Goal: Transaction & Acquisition: Purchase product/service

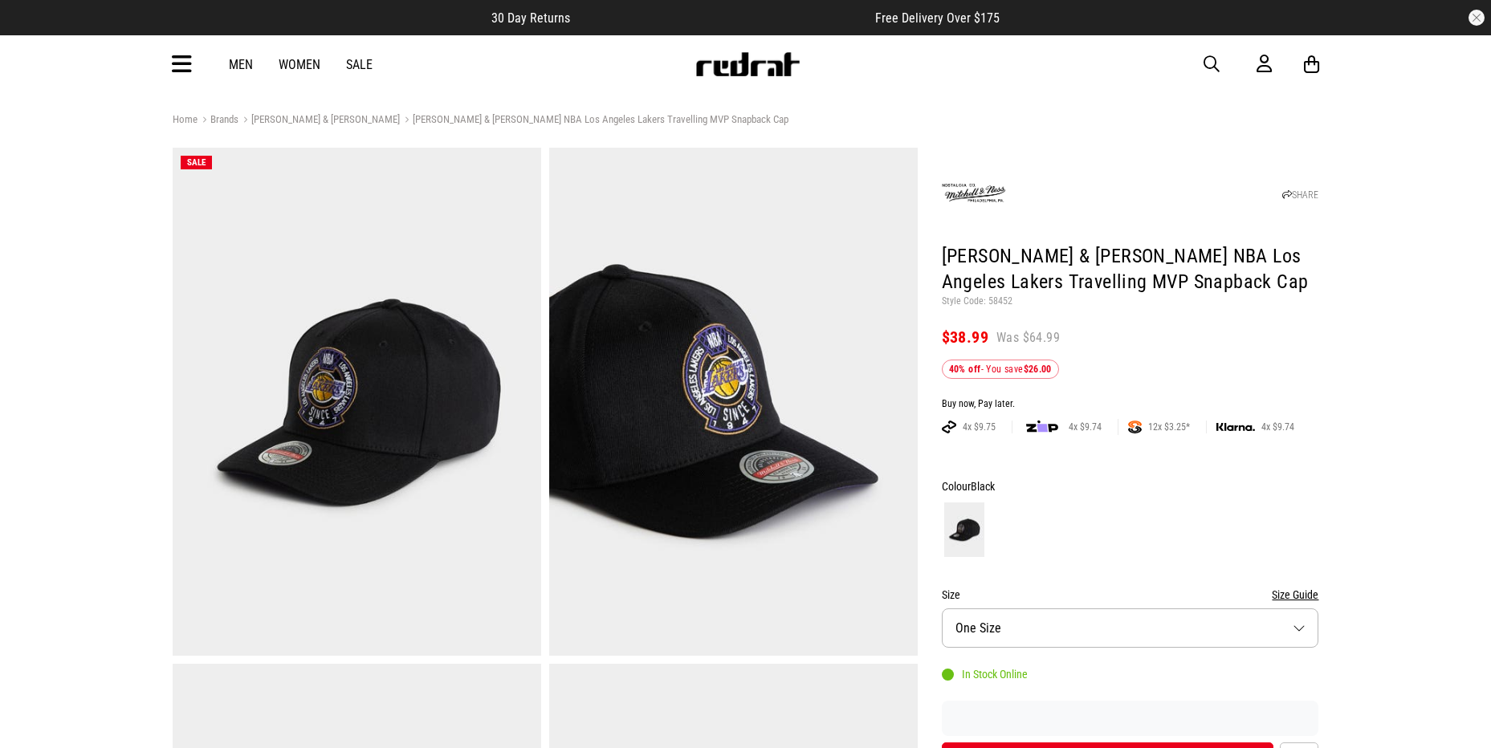
click at [297, 114] on link "[PERSON_NAME] & [PERSON_NAME]" at bounding box center [319, 120] width 161 height 15
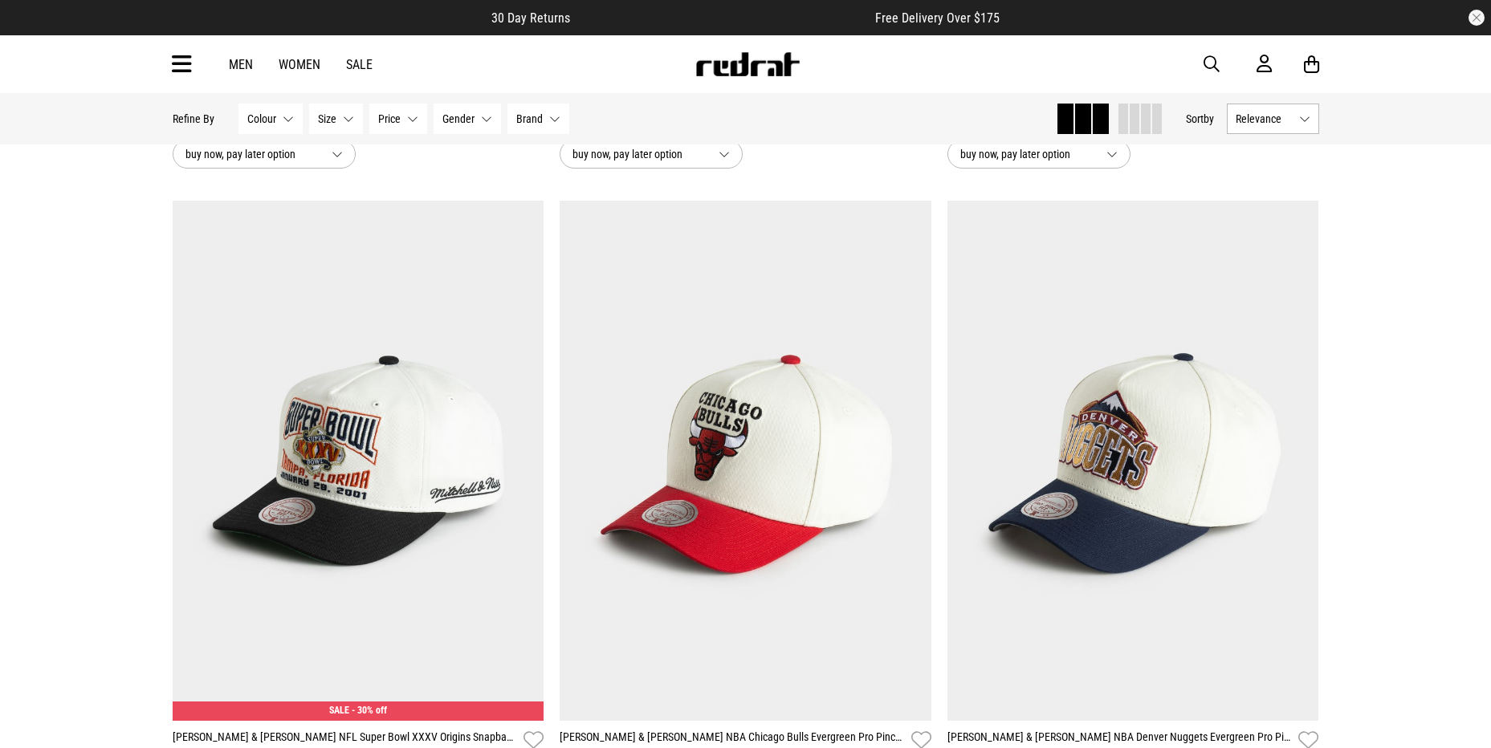
scroll to position [402, 0]
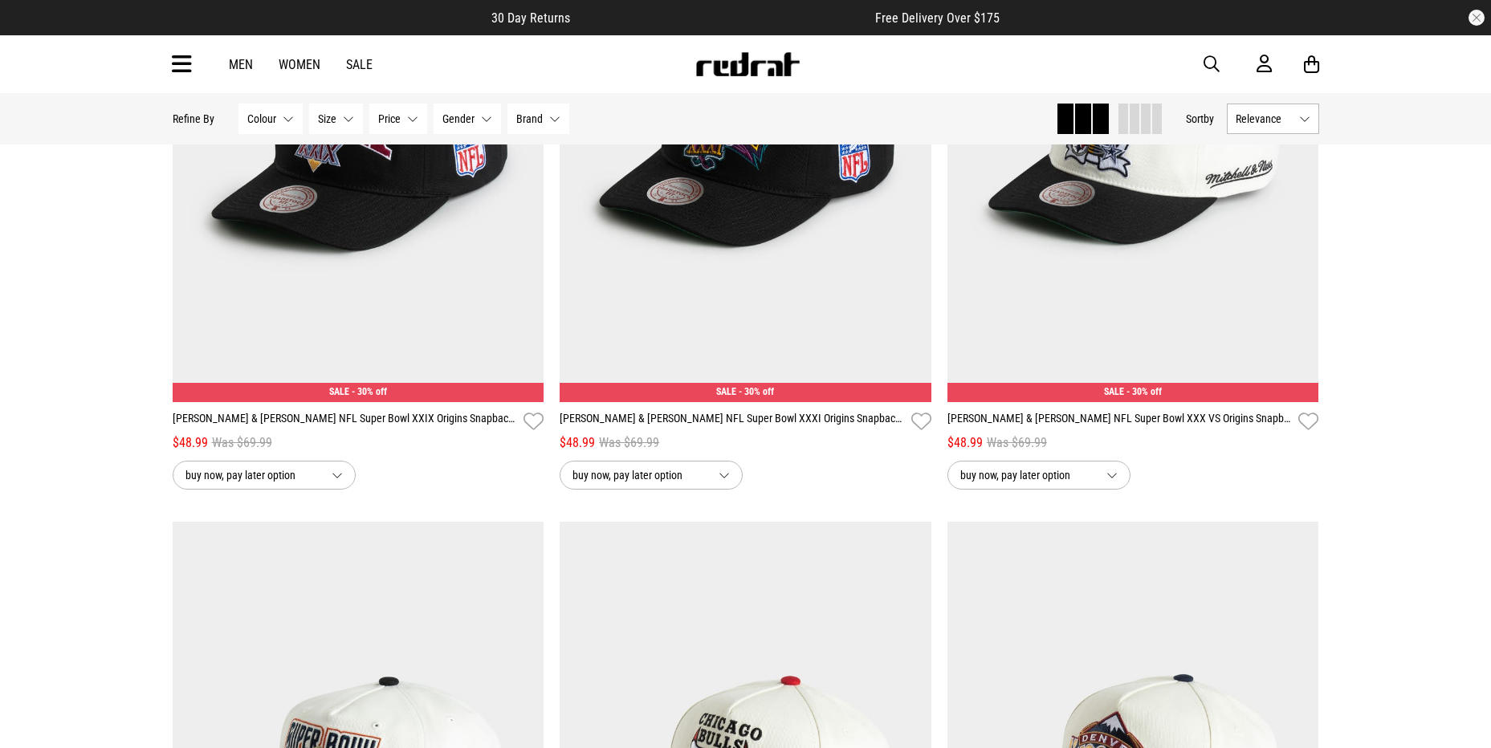
click at [520, 119] on span "Brand" at bounding box center [529, 118] width 27 height 13
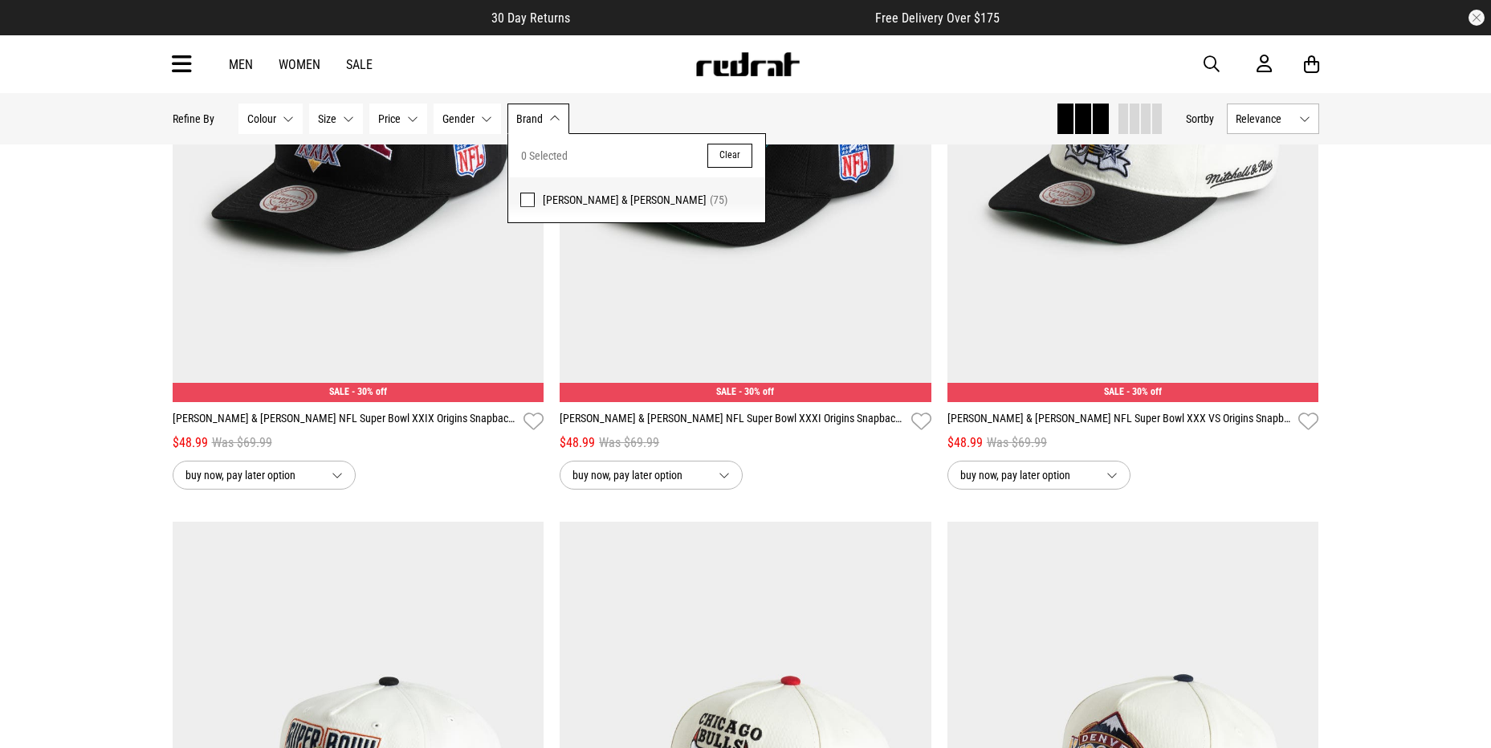
click at [277, 109] on button "Colour None selected" at bounding box center [271, 119] width 64 height 31
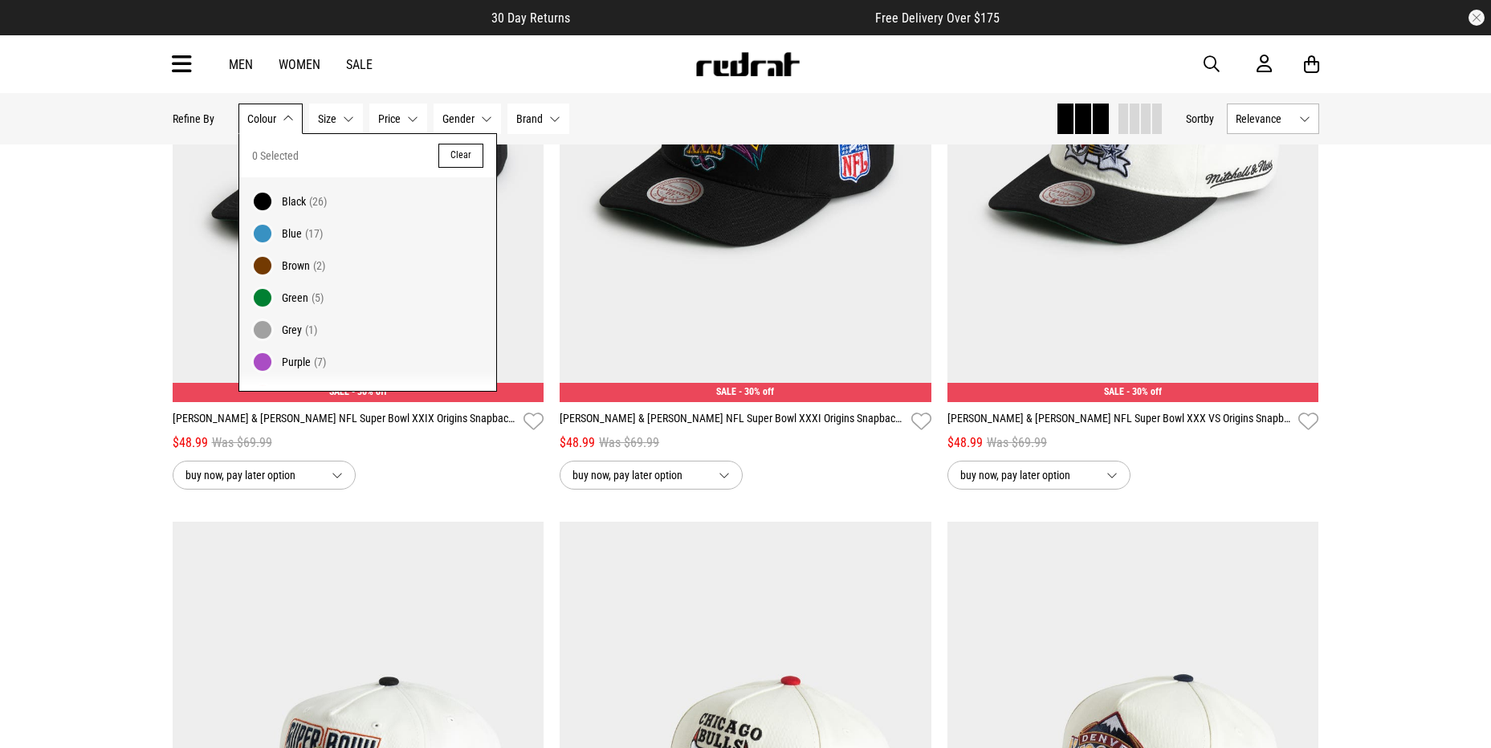
click at [300, 200] on span "Black" at bounding box center [294, 201] width 24 height 13
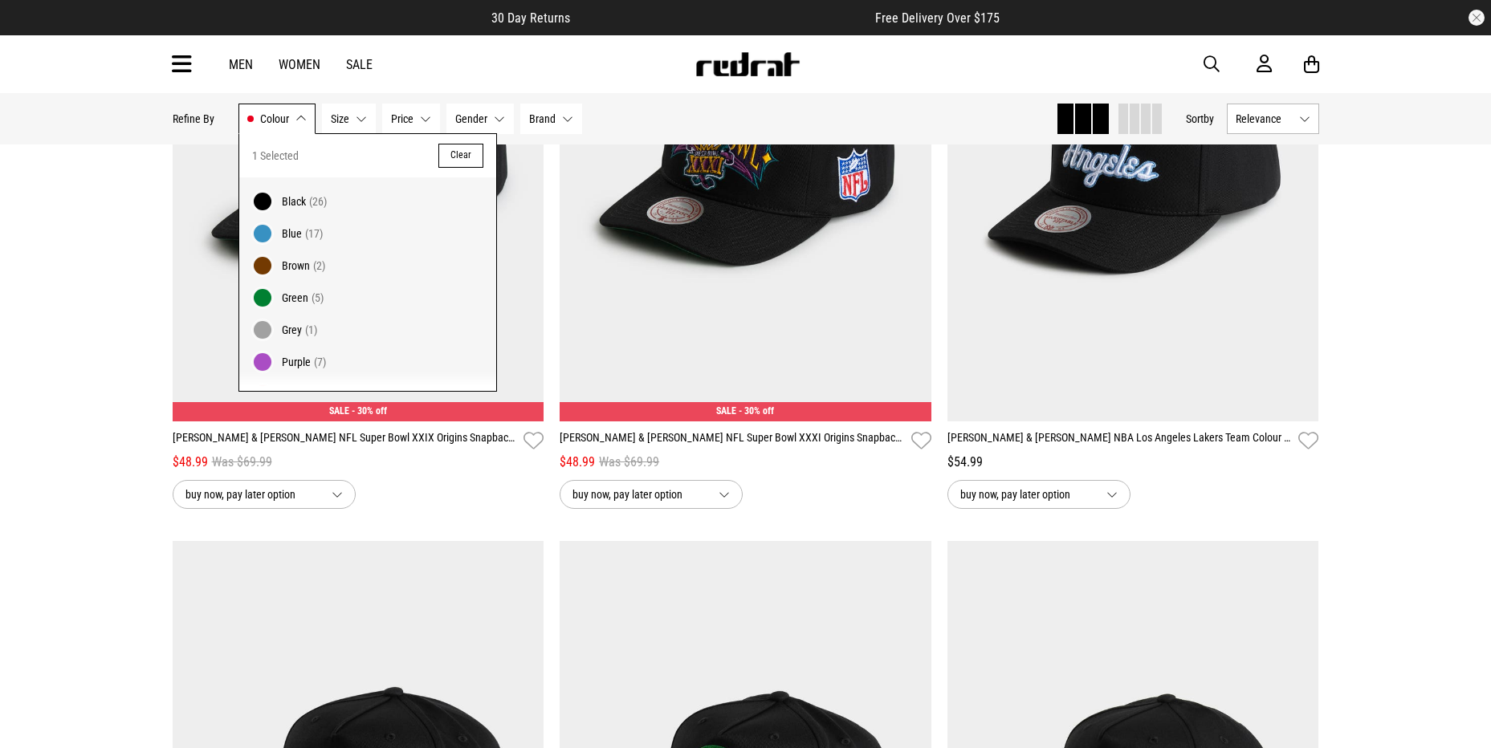
scroll to position [421, 0]
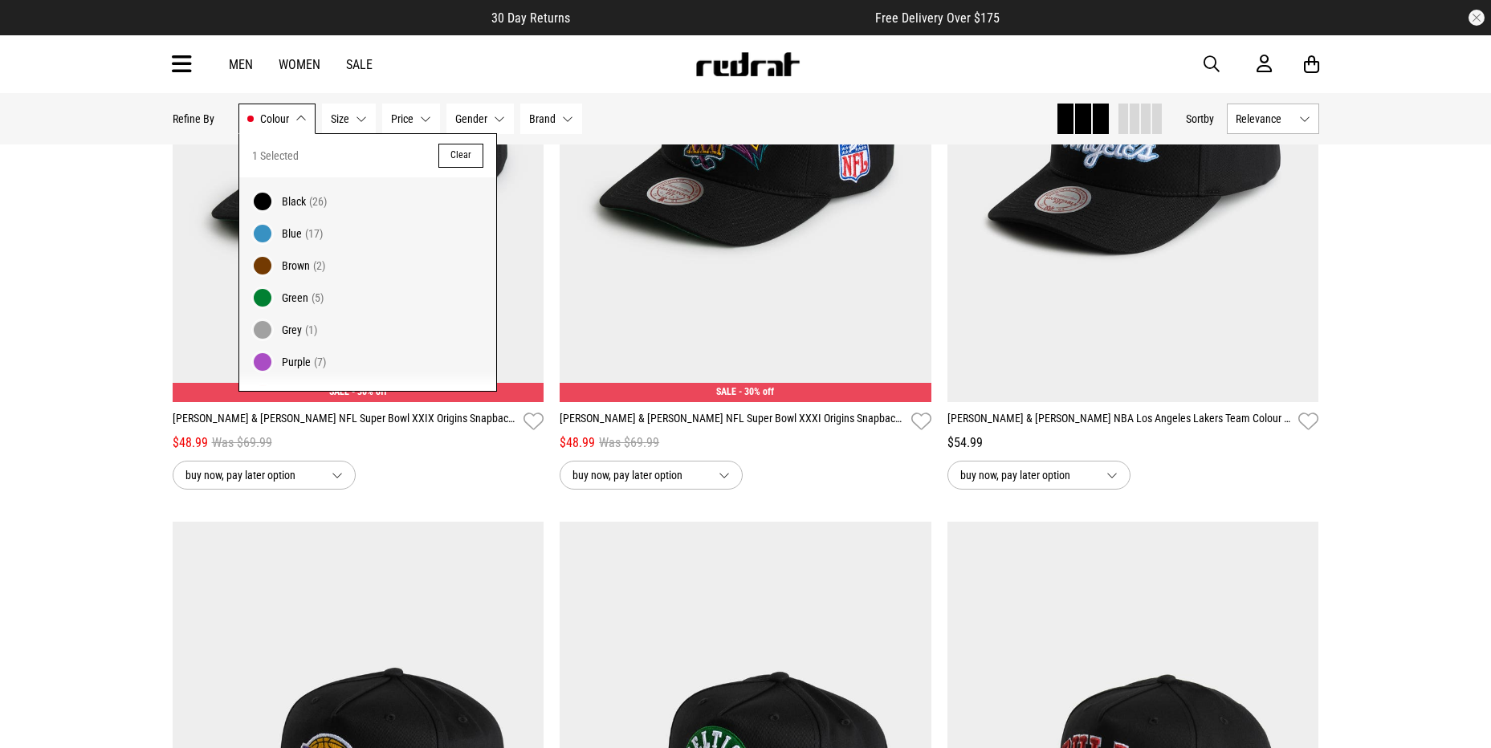
click at [165, 269] on div "**********" at bounding box center [359, 186] width 388 height 608
